Goal: Task Accomplishment & Management: Manage account settings

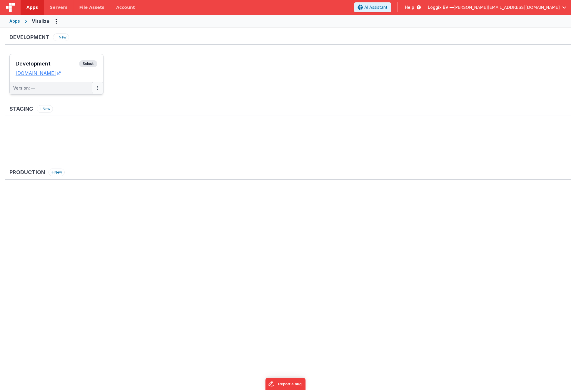
click at [95, 90] on button at bounding box center [97, 88] width 11 height 12
click at [86, 99] on link "Edit" at bounding box center [77, 101] width 52 height 11
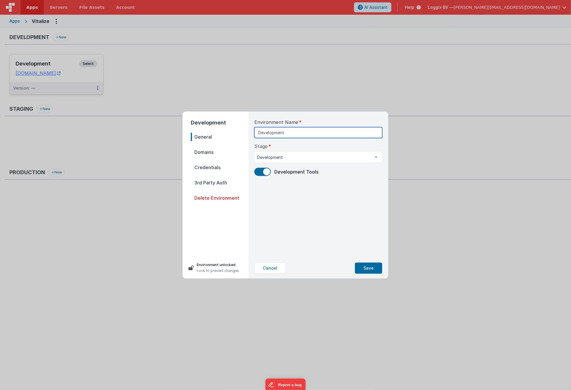
click at [293, 131] on input "Development" at bounding box center [318, 132] width 128 height 11
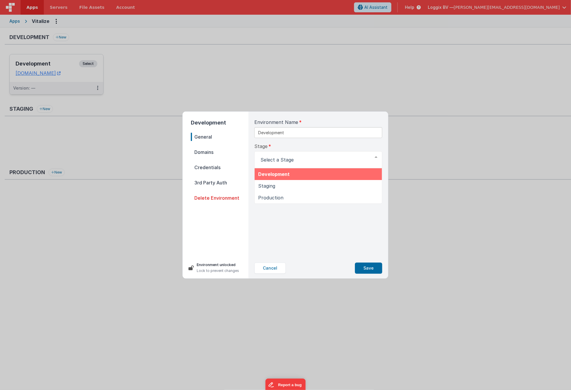
click at [289, 148] on div "Stage Development Staging Production List is empty." at bounding box center [318, 156] width 128 height 26
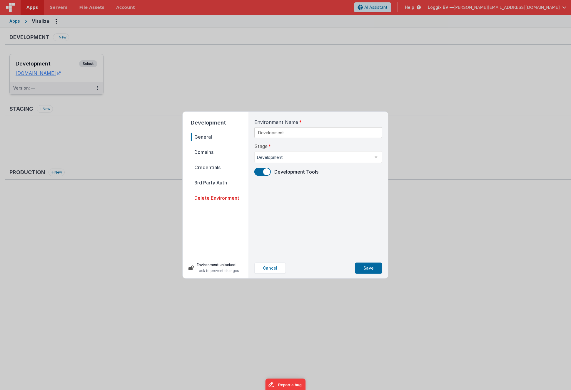
click at [210, 149] on span "Domains" at bounding box center [220, 152] width 58 height 8
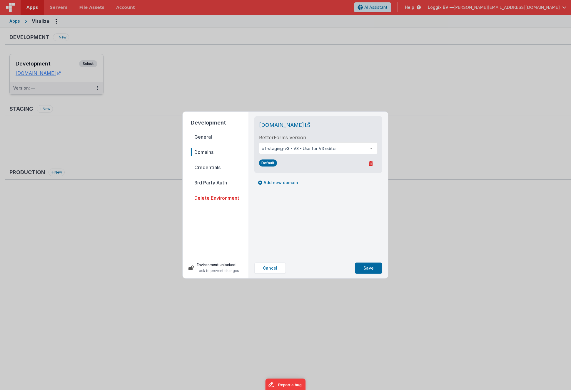
click at [305, 140] on div "BetterForms Version bf-staging-v3 - V3 - Use for V3 editor bf-latest - Preferre…" at bounding box center [318, 144] width 118 height 20
click at [225, 167] on span "Credentials" at bounding box center [220, 167] width 58 height 8
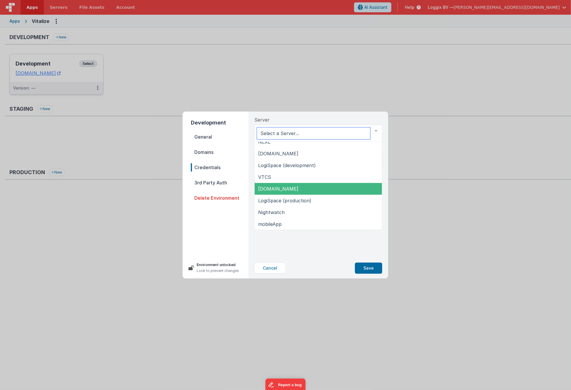
scroll to position [18, 0]
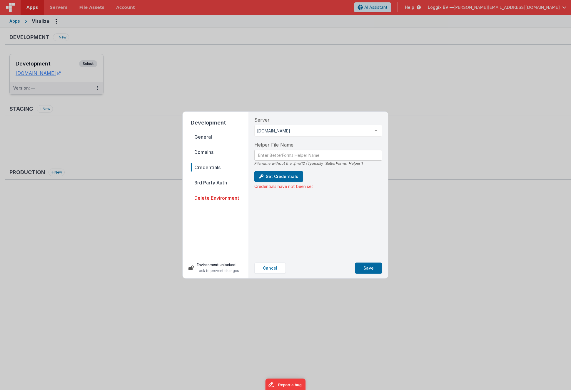
drag, startPoint x: 301, startPoint y: 246, endPoint x: 299, endPoint y: 236, distance: 10.3
click at [301, 246] on div "Server [DOMAIN_NAME] [DOMAIN_NAME] NLXL [DOMAIN_NAME] LogiSpace (development) V…" at bounding box center [318, 185] width 137 height 146
drag, startPoint x: 283, startPoint y: 268, endPoint x: 275, endPoint y: 263, distance: 9.1
click at [283, 268] on button "Cancel" at bounding box center [269, 268] width 31 height 11
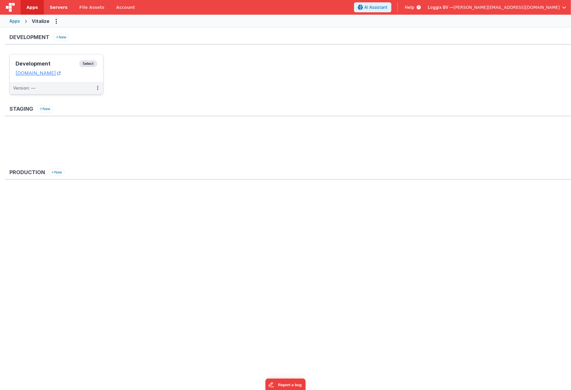
click at [58, 6] on span "Servers" at bounding box center [59, 7] width 18 height 6
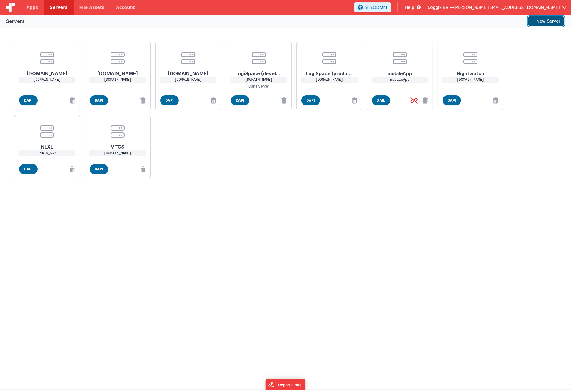
click at [542, 21] on button "New Server" at bounding box center [546, 21] width 36 height 10
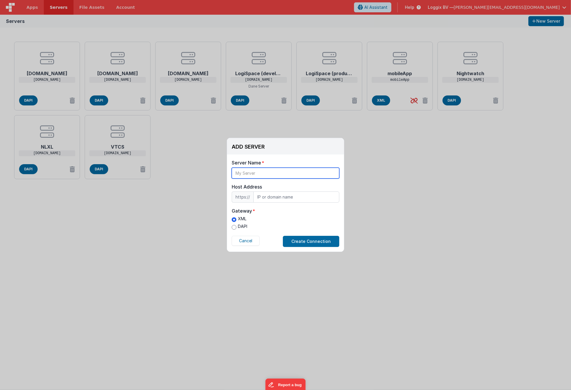
click at [252, 173] on input "text" at bounding box center [286, 173] width 108 height 11
type input "Vitalize"
click at [269, 197] on input "text" at bounding box center [296, 197] width 86 height 11
type input "[DOMAIN_NAME]"
drag, startPoint x: 234, startPoint y: 227, endPoint x: 245, endPoint y: 228, distance: 10.9
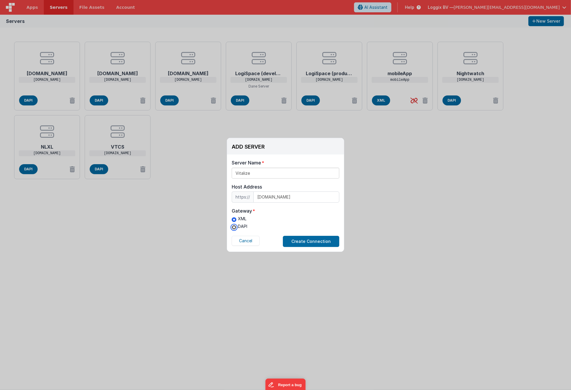
click at [235, 227] on input "DAPI" at bounding box center [234, 227] width 5 height 5
radio input "true"
click at [235, 173] on input "Vitalize" at bounding box center [286, 173] width 108 height 11
drag, startPoint x: 272, startPoint y: 174, endPoint x: 214, endPoint y: 171, distance: 58.0
click at [214, 171] on div "ADD SERVER Delete Server Delete Server Name 000fm2.0Vitalize Host Address https…" at bounding box center [285, 195] width 571 height 390
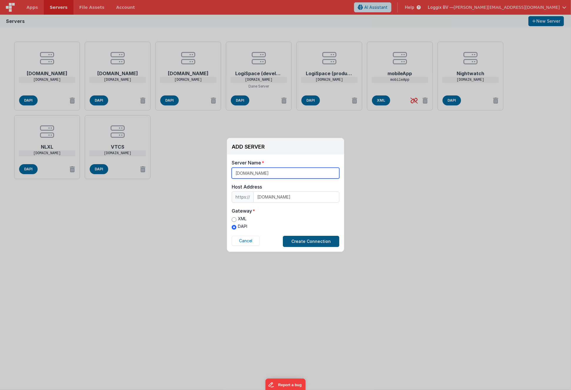
type input "[DOMAIN_NAME]"
click at [313, 242] on button "Create Connection" at bounding box center [311, 241] width 56 height 11
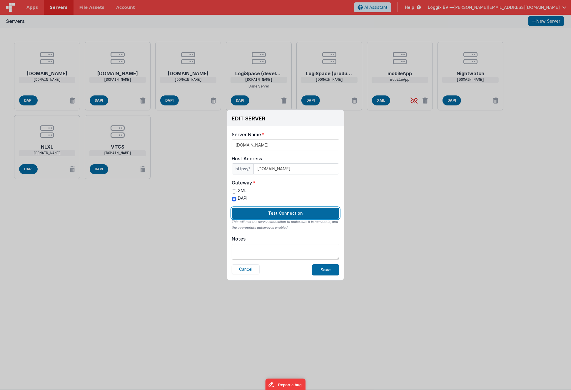
click at [273, 213] on button "Test Connection" at bounding box center [286, 213] width 108 height 11
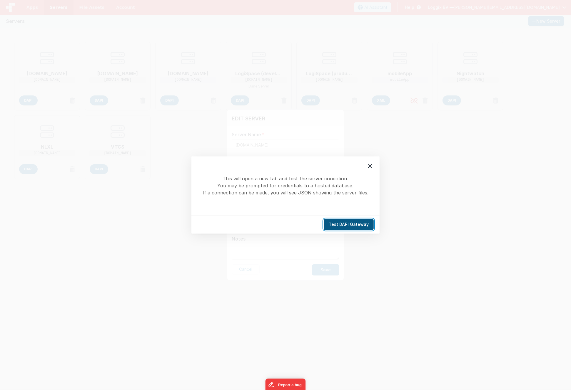
click at [357, 224] on button "Test DAPI Gateway" at bounding box center [349, 224] width 50 height 11
click at [372, 166] on icon at bounding box center [369, 166] width 7 height 7
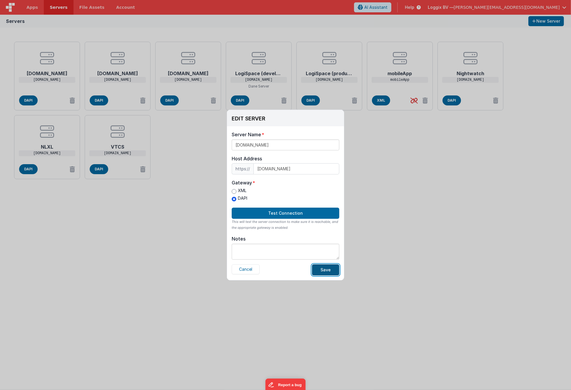
click at [320, 267] on button "Save" at bounding box center [325, 270] width 27 height 11
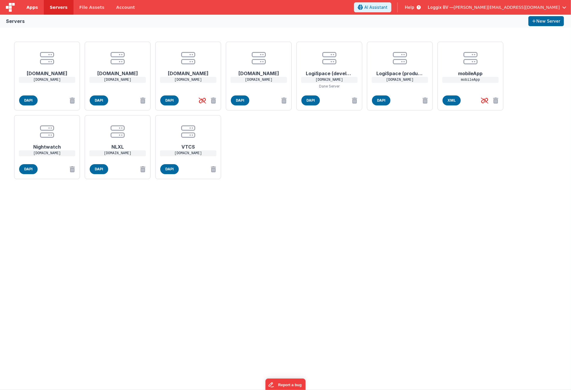
click at [32, 8] on span "Apps" at bounding box center [31, 7] width 11 height 6
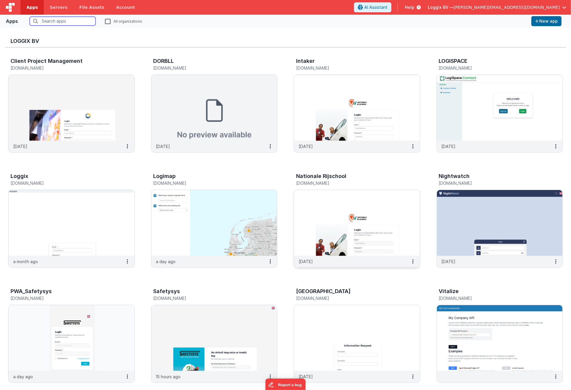
scroll to position [126, 0]
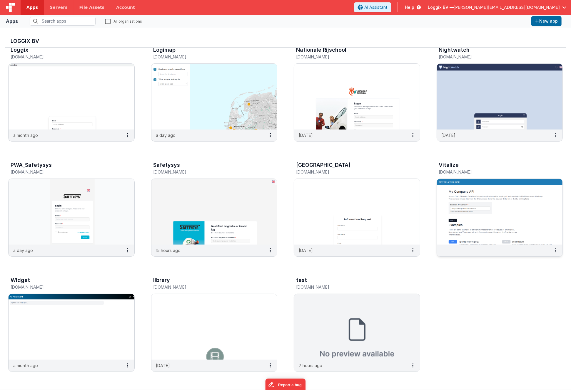
click at [503, 211] on img at bounding box center [500, 212] width 126 height 66
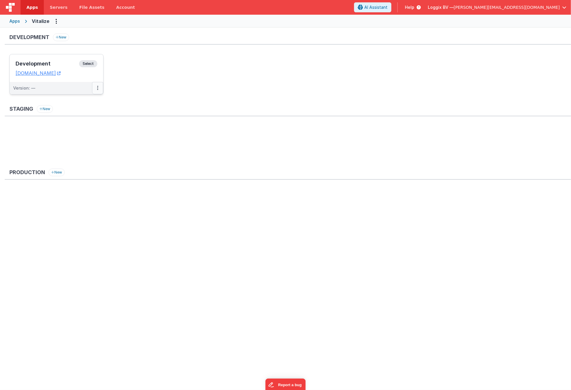
click at [100, 91] on button at bounding box center [97, 88] width 11 height 12
click at [87, 101] on div "Development New Development Select URLs [DOMAIN_NAME] Version: — Staging New Pr…" at bounding box center [288, 131] width 566 height 194
click at [99, 87] on button at bounding box center [97, 88] width 11 height 12
click at [94, 102] on link "Edit" at bounding box center [77, 101] width 52 height 11
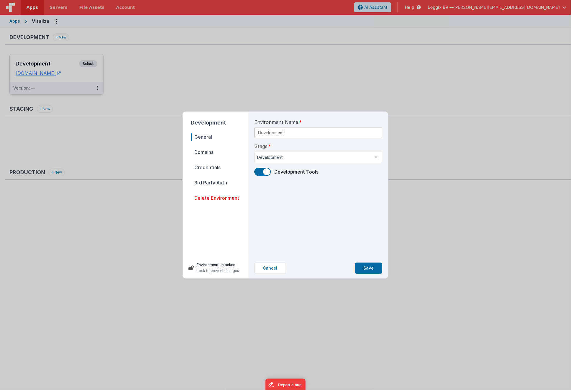
click at [216, 167] on span "Credentials" at bounding box center [220, 167] width 58 height 8
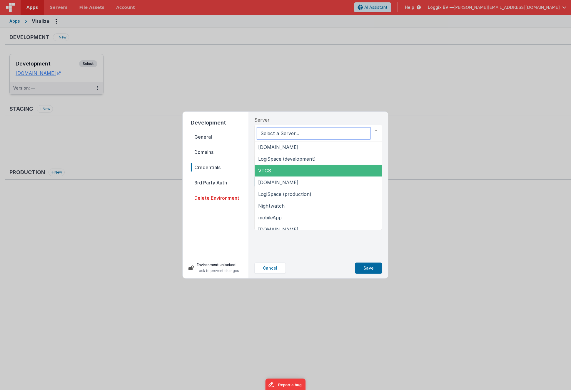
scroll to position [30, 0]
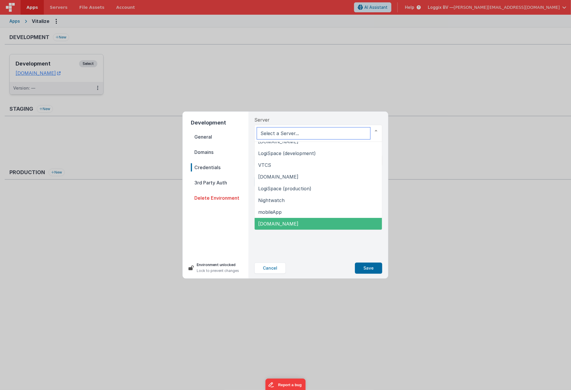
click at [284, 224] on span "[DOMAIN_NAME]" at bounding box center [278, 224] width 40 height 6
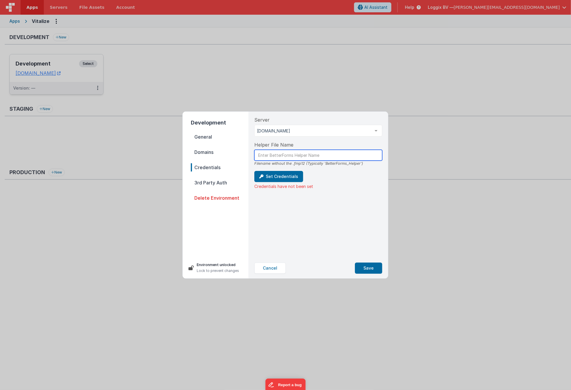
click at [280, 154] on input "text" at bounding box center [318, 155] width 128 height 11
type input "Vit_Helper"
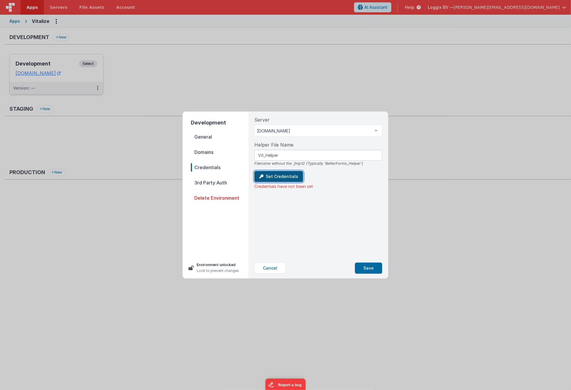
click at [283, 176] on button "Set Credentials" at bounding box center [278, 176] width 49 height 11
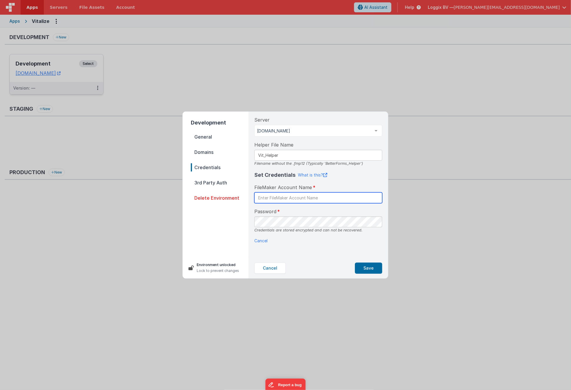
click at [278, 193] on input "text" at bounding box center [318, 198] width 128 height 11
type input "BetterForms"
click at [329, 267] on div "Cancel Save" at bounding box center [318, 268] width 128 height 11
click at [375, 269] on button "Save" at bounding box center [368, 268] width 27 height 11
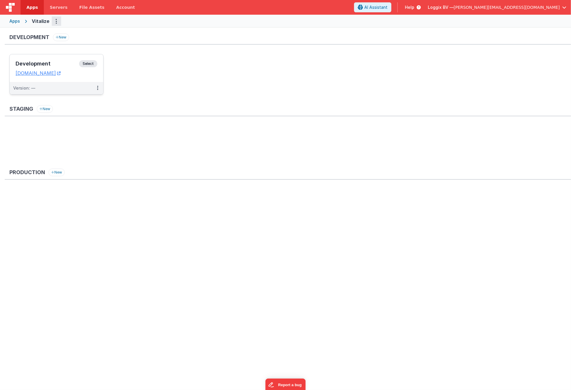
click at [58, 22] on button "Options" at bounding box center [56, 20] width 9 height 9
click at [35, 30] on link "App Settings" at bounding box center [35, 33] width 52 height 11
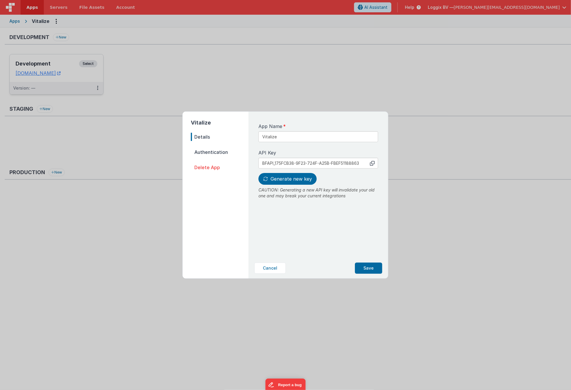
click at [206, 148] on span "Authentication" at bounding box center [220, 152] width 58 height 8
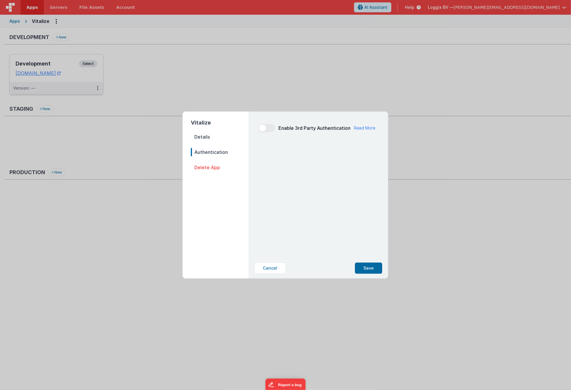
click at [206, 166] on span "Delete App" at bounding box center [220, 167] width 58 height 8
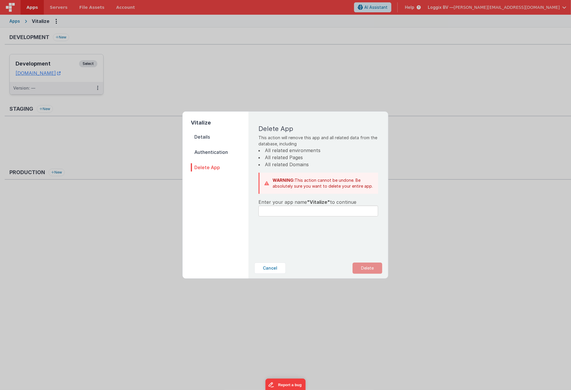
drag, startPoint x: 210, startPoint y: 151, endPoint x: 208, endPoint y: 143, distance: 7.3
click at [209, 149] on span "Authentication" at bounding box center [220, 152] width 58 height 8
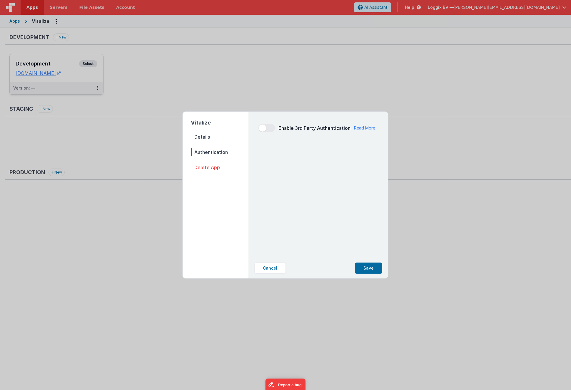
click at [208, 138] on span "Details" at bounding box center [220, 137] width 58 height 8
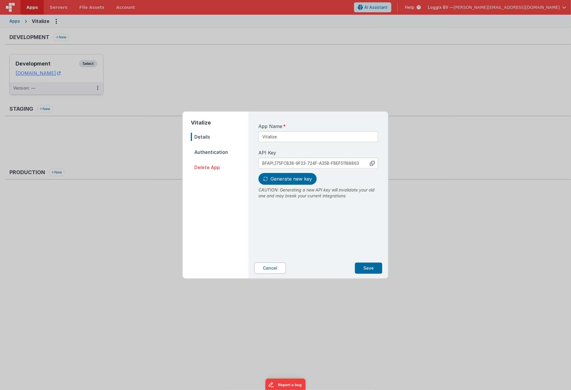
click at [272, 268] on button "Cancel" at bounding box center [269, 268] width 31 height 11
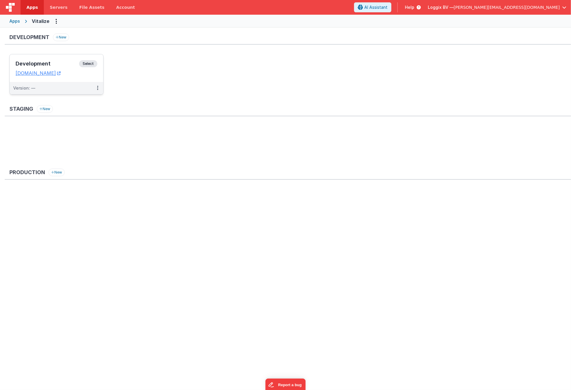
click at [17, 19] on div "Apps" at bounding box center [14, 21] width 11 height 6
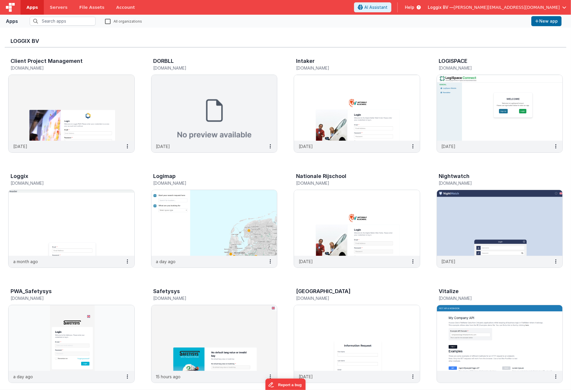
click at [106, 22] on label "All organizations" at bounding box center [123, 21] width 37 height 6
click at [0, 0] on input "All organizations" at bounding box center [0, 0] width 0 height 0
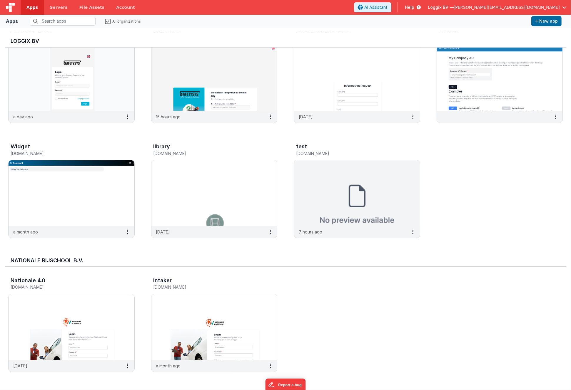
scroll to position [4, 0]
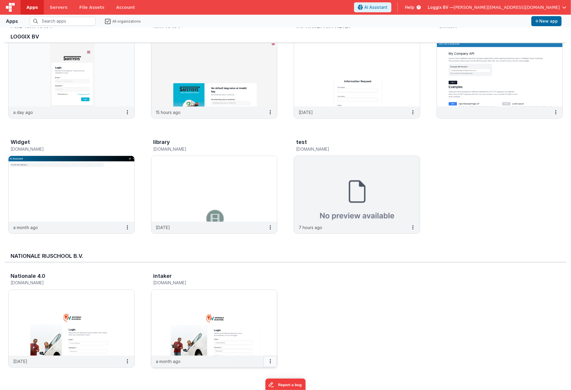
click at [271, 359] on button at bounding box center [270, 361] width 14 height 11
click at [256, 375] on link "Settings" at bounding box center [257, 373] width 41 height 11
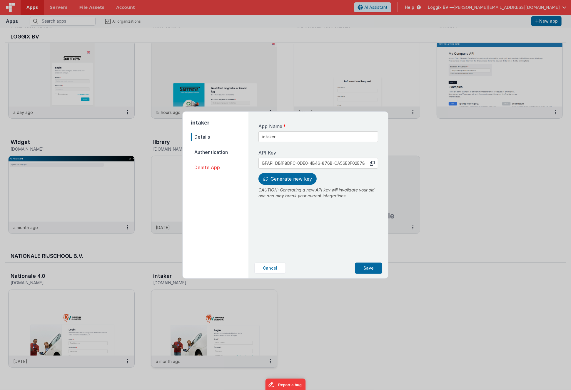
drag, startPoint x: 266, startPoint y: 269, endPoint x: 260, endPoint y: 272, distance: 6.4
click at [266, 269] on button "Cancel" at bounding box center [269, 268] width 31 height 11
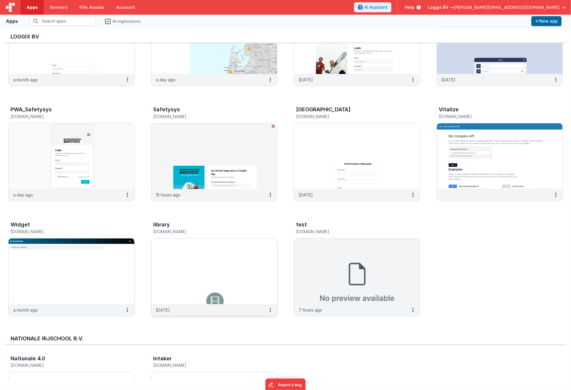
scroll to position [199, 0]
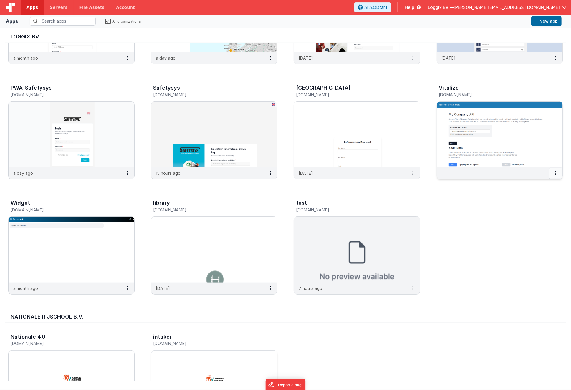
click at [554, 171] on button at bounding box center [556, 173] width 14 height 11
click at [542, 197] on link "Copy API Key" at bounding box center [542, 195] width 41 height 11
